Goal: Transaction & Acquisition: Book appointment/travel/reservation

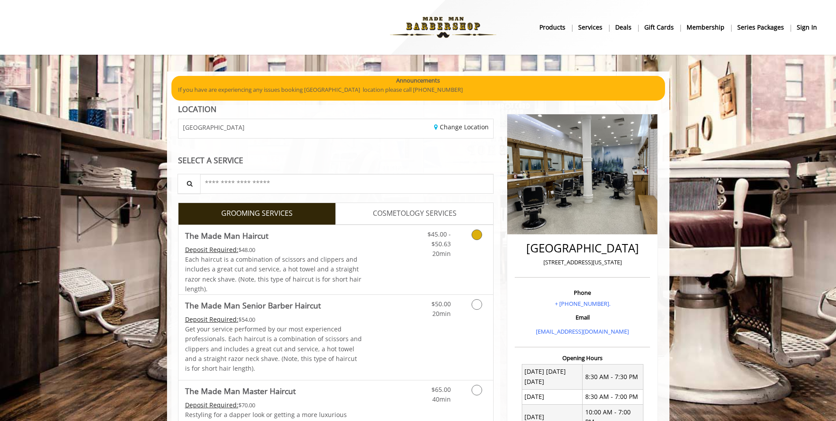
click at [432, 252] on link "$45.00 - $50.63 20min" at bounding box center [432, 242] width 37 height 34
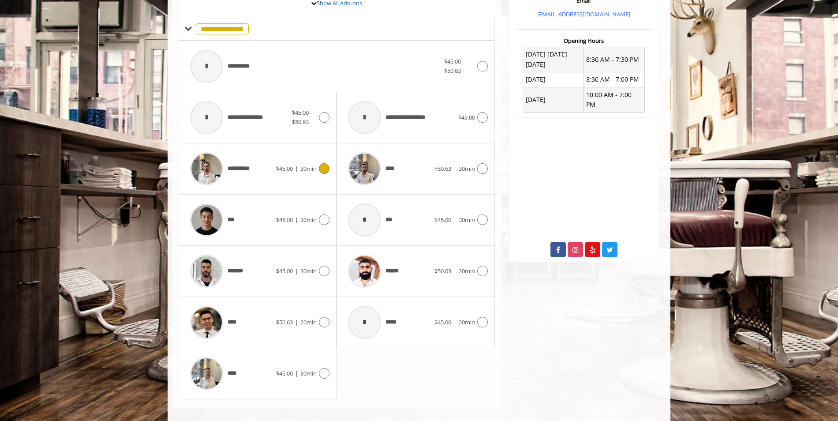
scroll to position [323, 0]
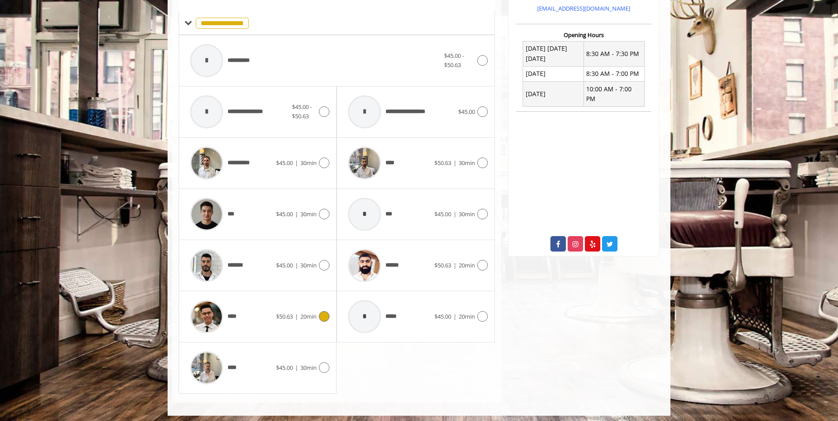
click at [301, 318] on span "20min" at bounding box center [308, 316] width 16 height 8
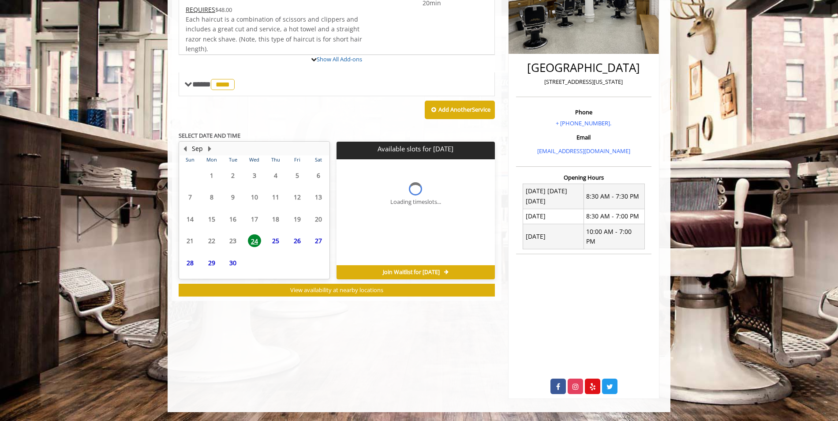
scroll to position [171, 0]
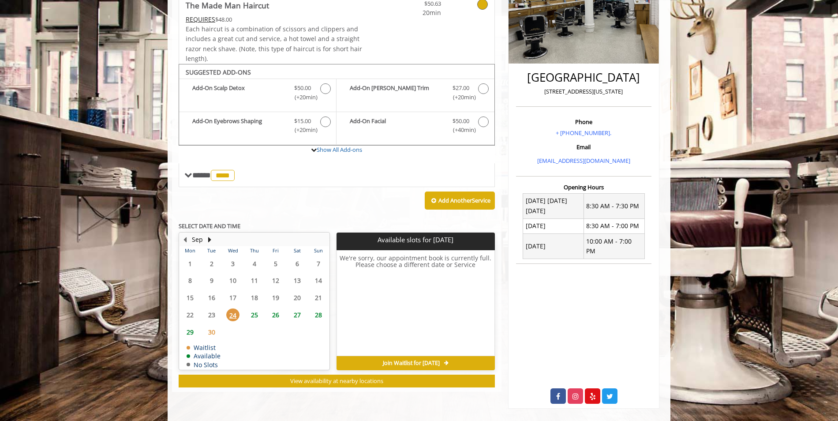
click at [255, 313] on span "25" at bounding box center [254, 314] width 13 height 13
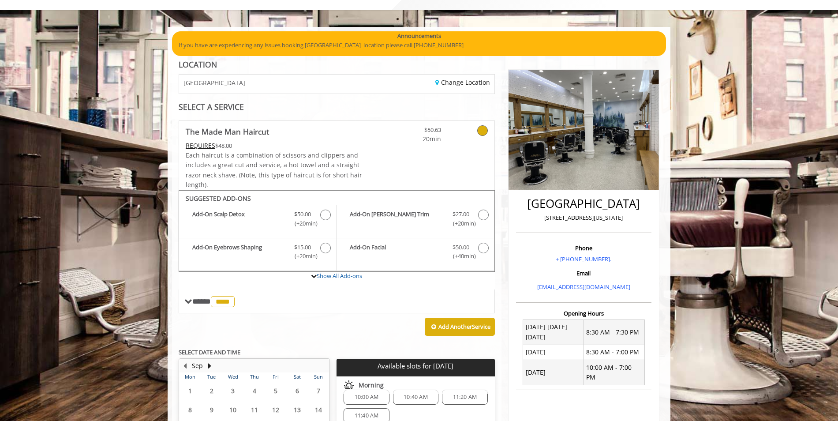
scroll to position [177, 0]
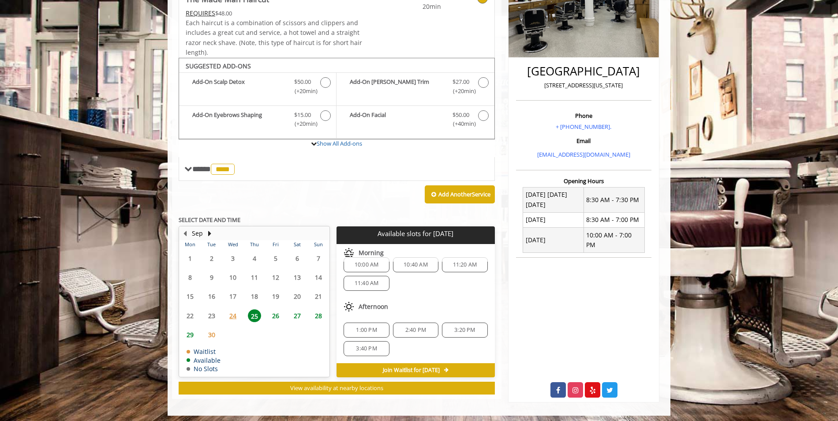
click at [274, 319] on span "26" at bounding box center [275, 315] width 13 height 13
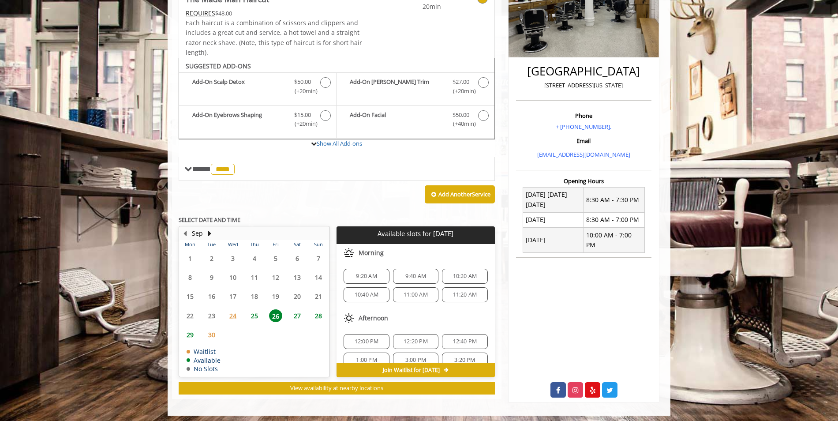
drag, startPoint x: 400, startPoint y: 421, endPoint x: 398, endPoint y: 427, distance: 5.7
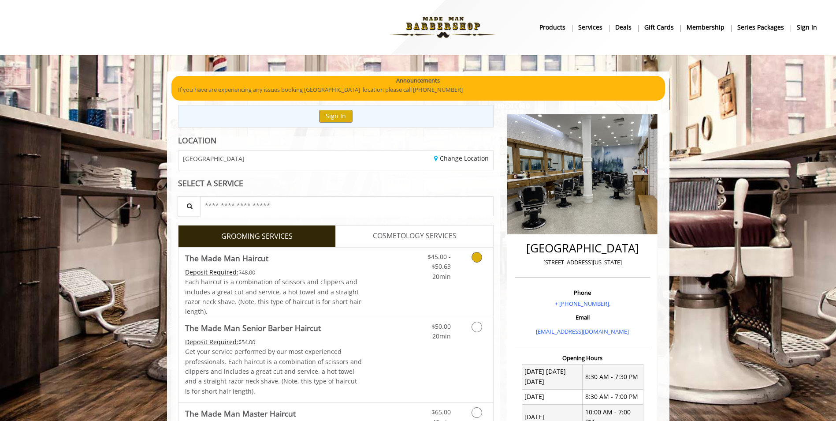
click at [471, 256] on link "Grooming services" at bounding box center [475, 264] width 22 height 34
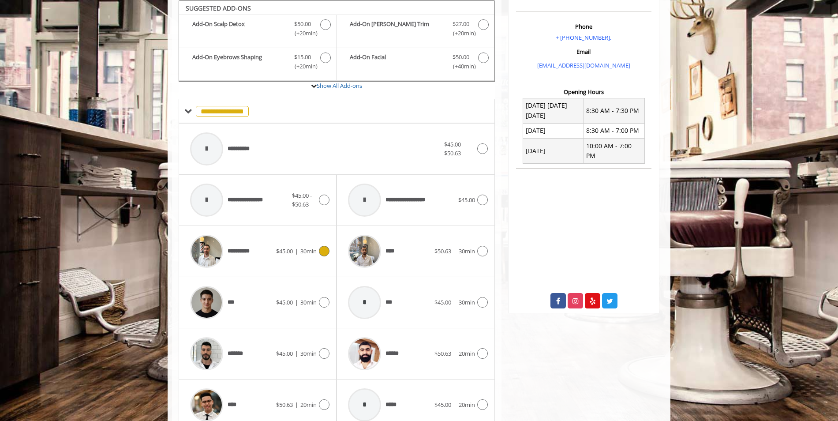
scroll to position [354, 0]
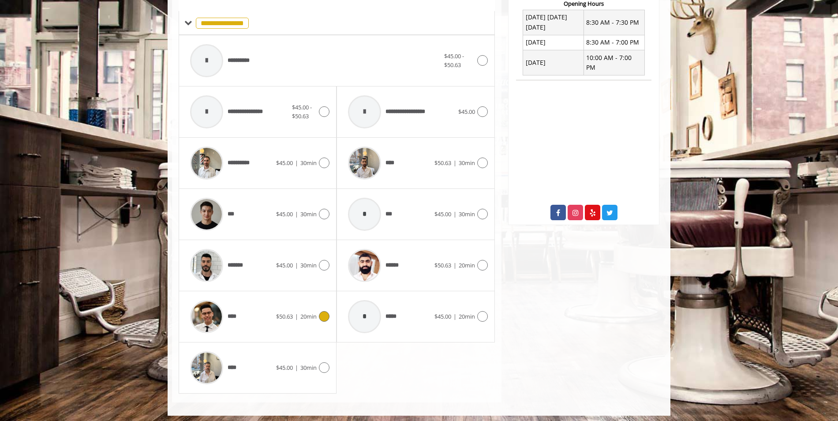
click at [297, 307] on div "**** $50.63 | 20min" at bounding box center [258, 316] width 144 height 42
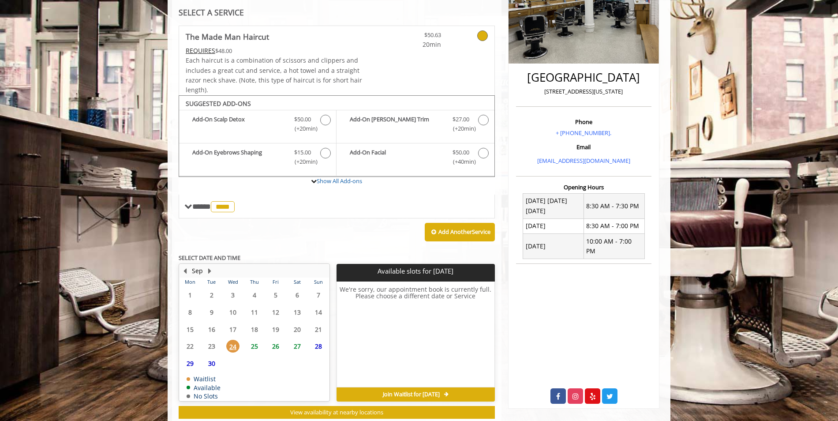
scroll to position [195, 0]
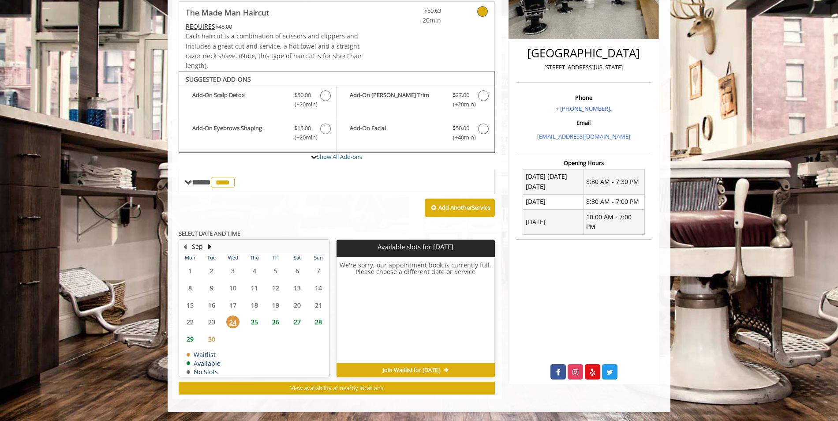
click at [276, 320] on span "26" at bounding box center [275, 321] width 13 height 13
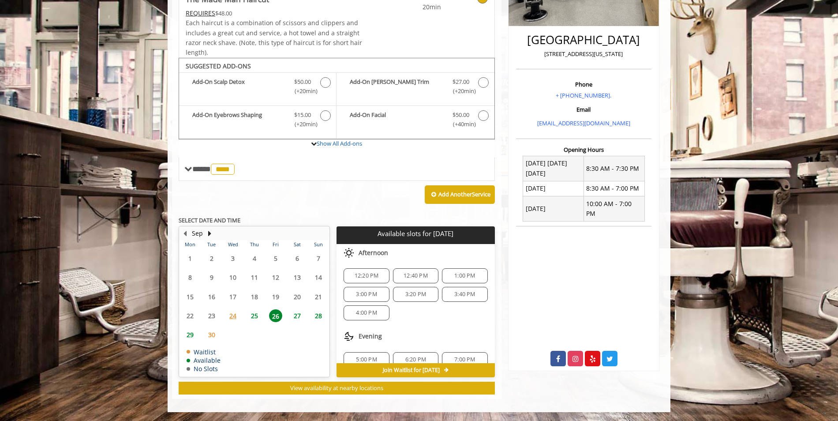
scroll to position [77, 0]
